Goal: Navigation & Orientation: Find specific page/section

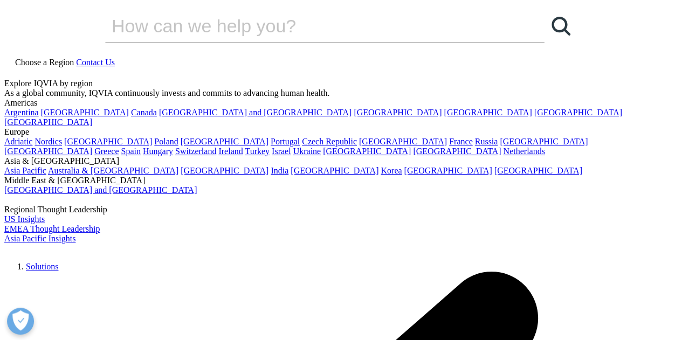
click at [84, 251] on img at bounding box center [47, 251] width 86 height 0
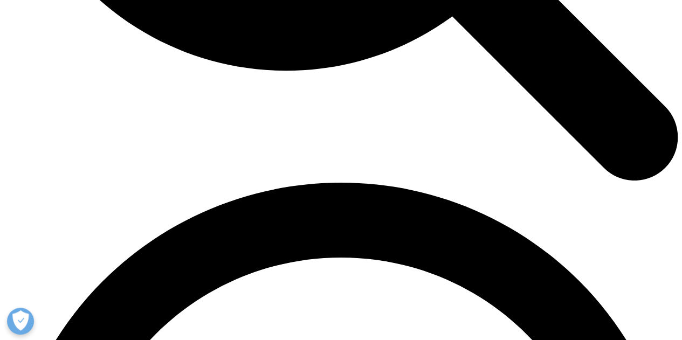
scroll to position [1186, 0]
